Goal: Task Accomplishment & Management: Manage account settings

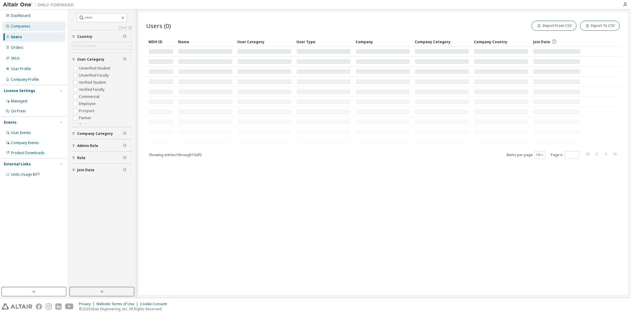
click at [22, 25] on div "Companies" at bounding box center [21, 26] width 20 height 5
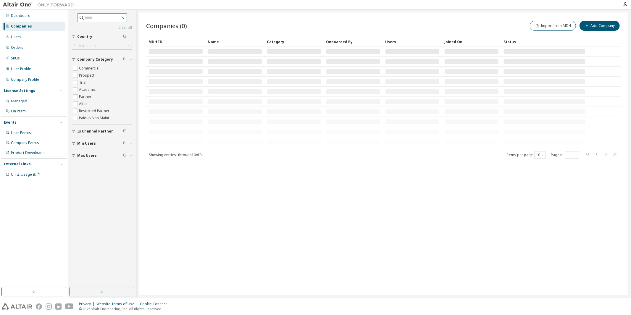
click at [85, 16] on input "text" at bounding box center [102, 18] width 35 height 6
paste input "**********"
type input "**********"
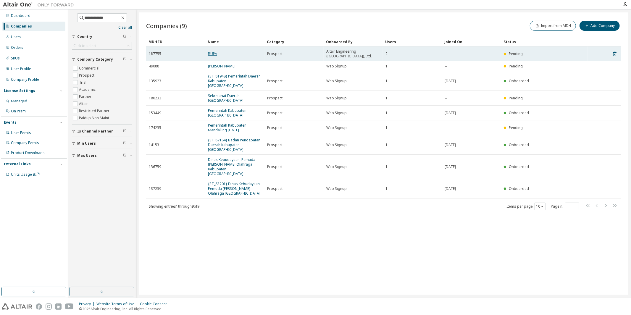
click at [212, 53] on link "BUPA" at bounding box center [212, 53] width 9 height 5
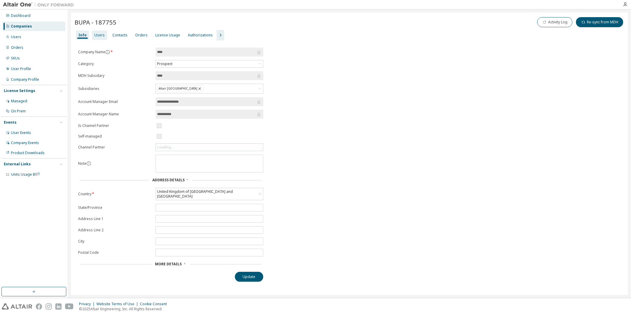
click at [98, 36] on div "Users" at bounding box center [99, 35] width 10 height 5
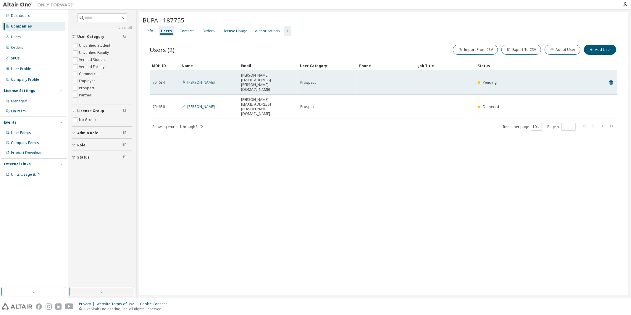
click at [200, 80] on link "[PERSON_NAME]" at bounding box center [200, 82] width 27 height 5
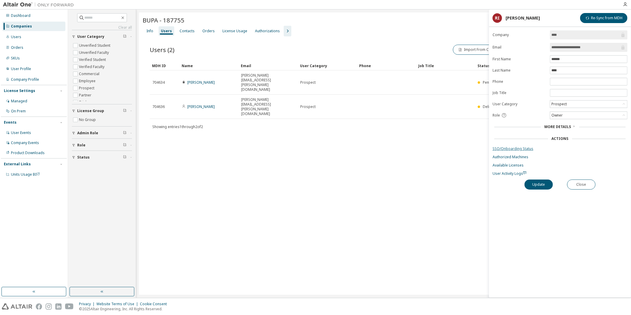
click at [519, 149] on link "SSO/Onboarding Status" at bounding box center [559, 148] width 135 height 5
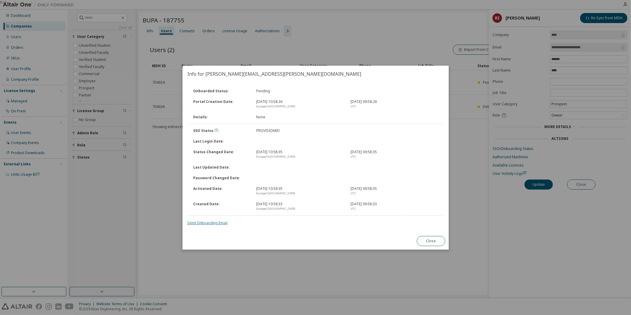
click at [207, 223] on link "Send Onboarding Email" at bounding box center [207, 222] width 40 height 5
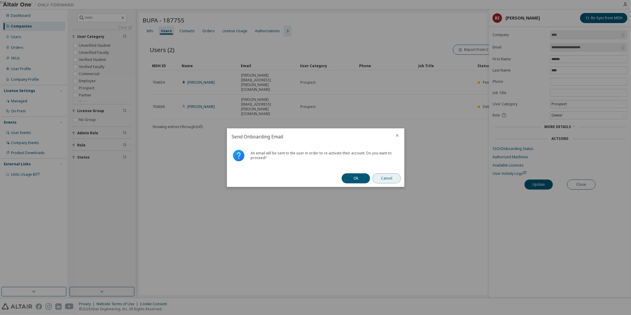
click at [383, 176] on button "Cancel" at bounding box center [386, 178] width 28 height 10
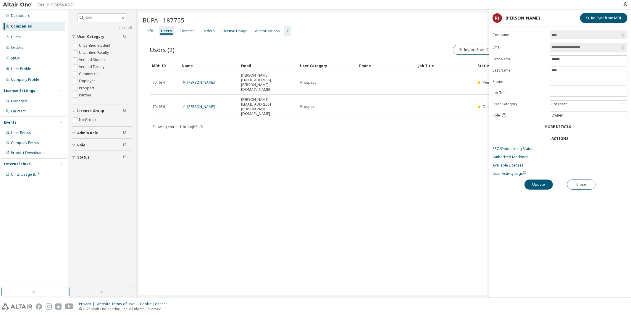
click at [436, 211] on div "BUPA - 187755 Clear Load Save Save As Field Operator Value Select filter Select…" at bounding box center [383, 153] width 489 height 282
click at [583, 190] on button "Close" at bounding box center [581, 184] width 28 height 10
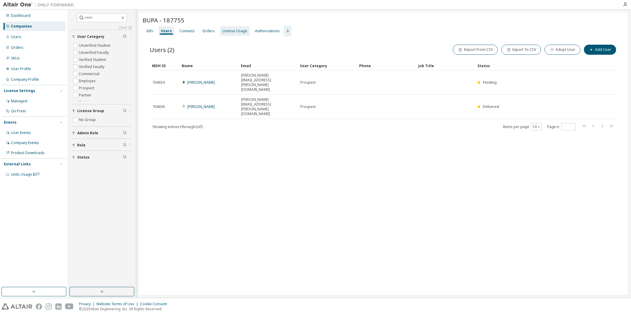
click at [227, 29] on div "License Usage" at bounding box center [234, 31] width 25 height 5
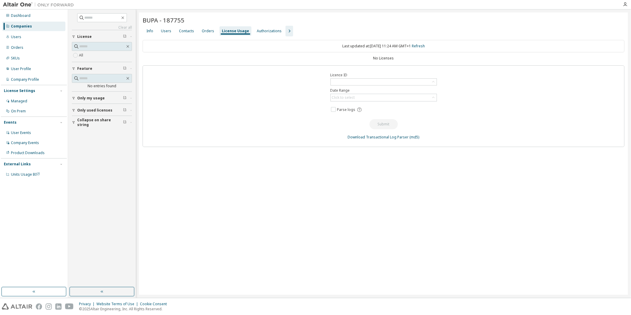
click at [286, 32] on icon "button" at bounding box center [289, 30] width 7 height 7
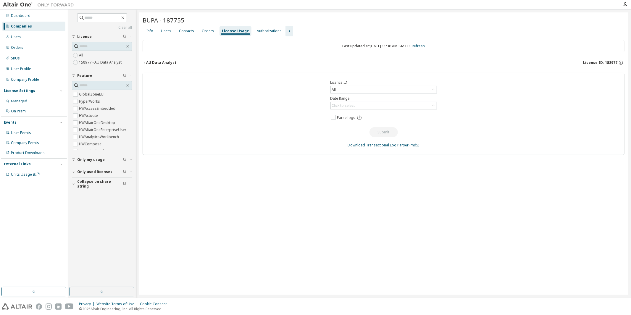
click at [144, 62] on icon "button" at bounding box center [145, 63] width 4 height 4
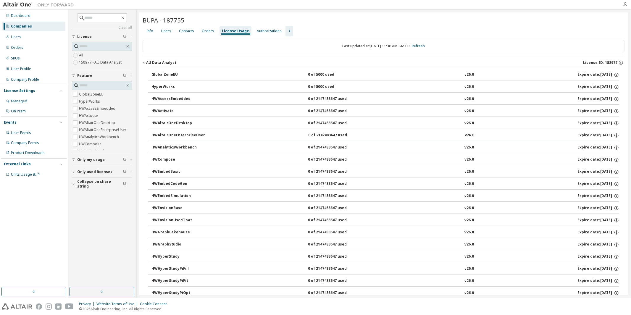
click at [624, 2] on icon "button" at bounding box center [624, 4] width 5 height 5
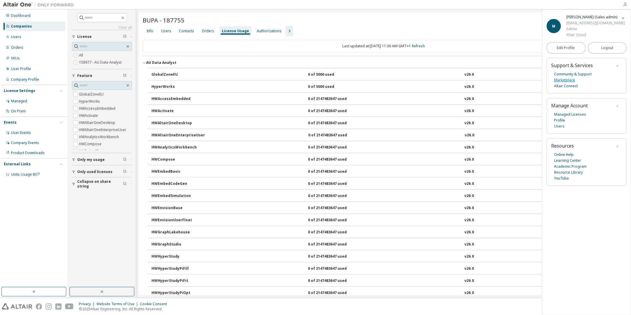
click at [569, 80] on link "Marketplace" at bounding box center [564, 80] width 21 height 6
